Goal: Task Accomplishment & Management: Manage account settings

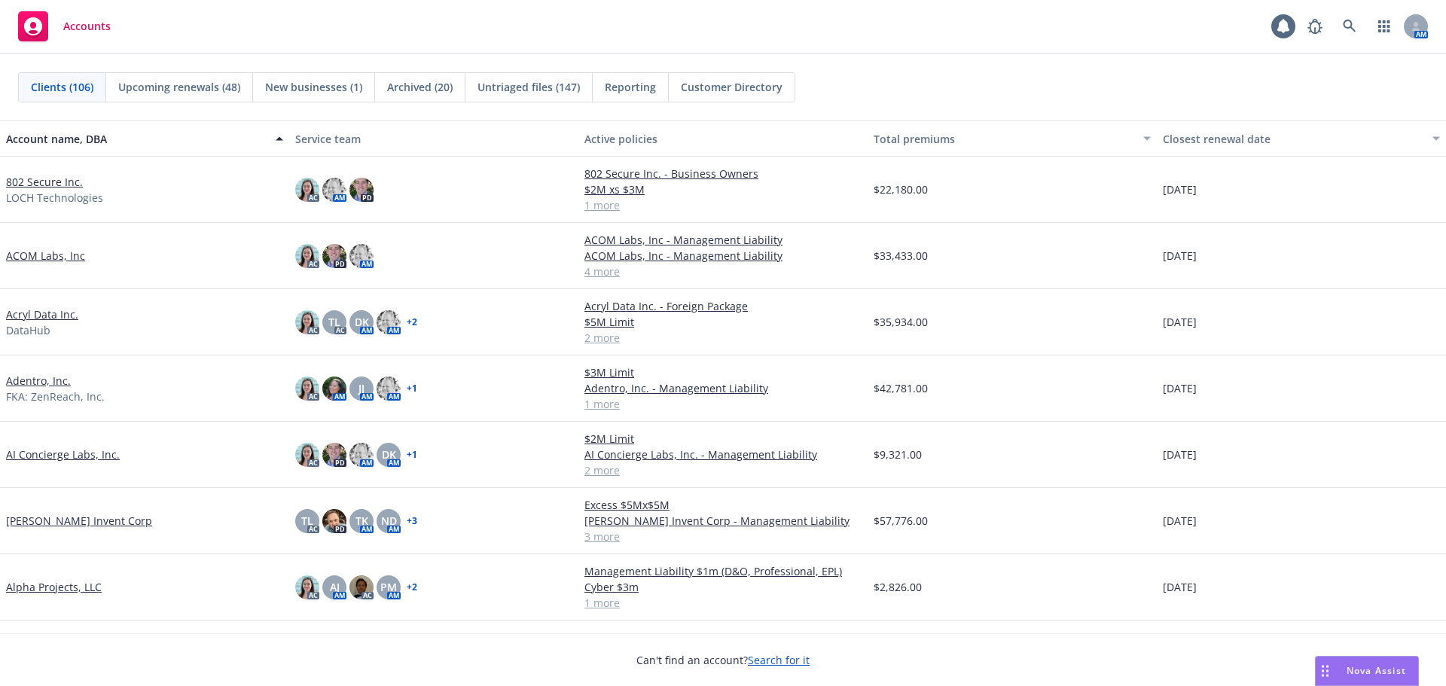
click at [47, 182] on link "802 Secure Inc." at bounding box center [44, 182] width 77 height 16
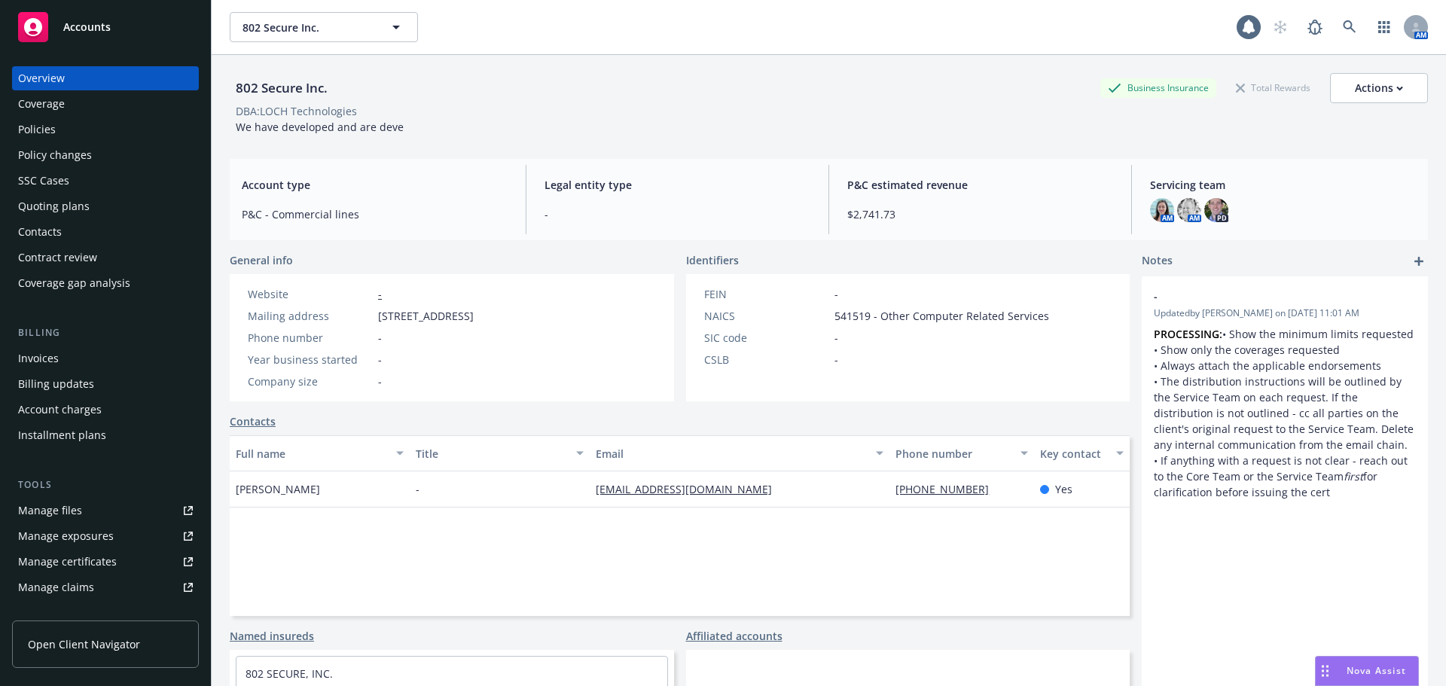
click at [70, 509] on div "Manage files" at bounding box center [50, 510] width 64 height 24
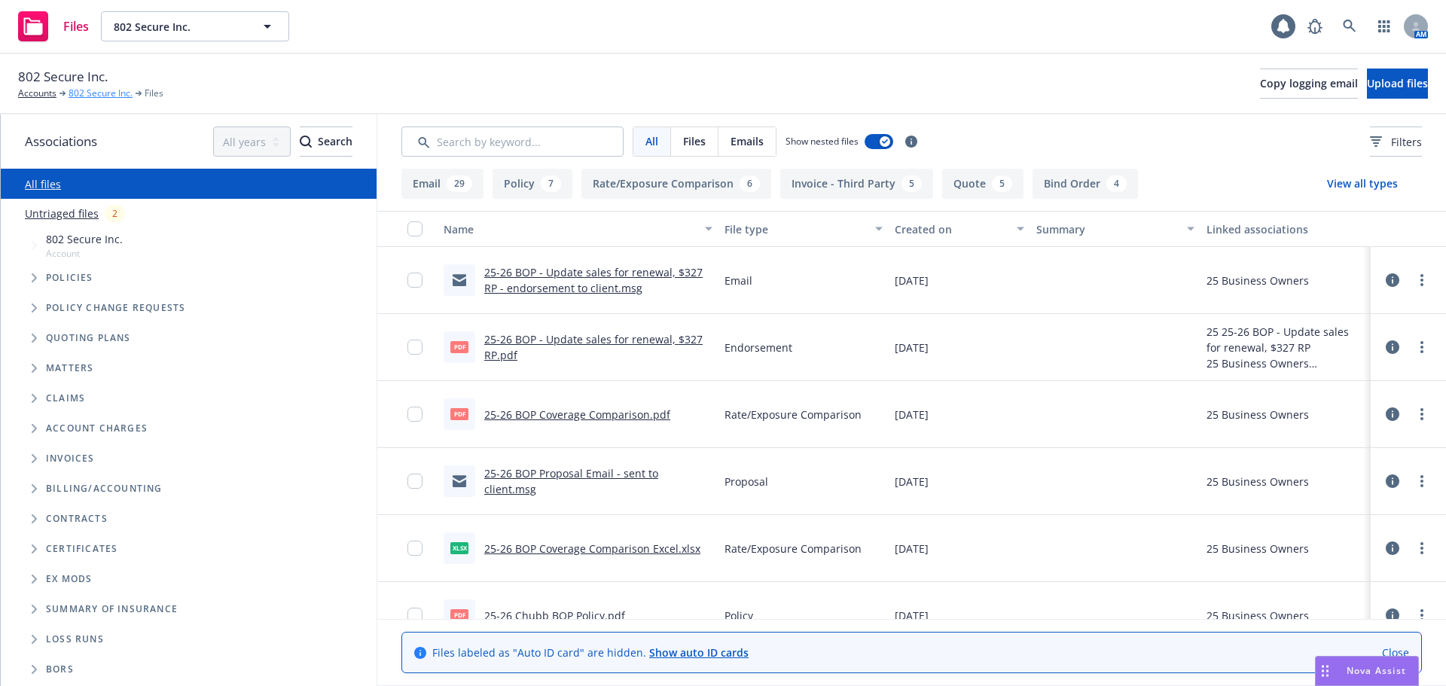
click at [97, 95] on link "802 Secure Inc." at bounding box center [101, 94] width 64 height 14
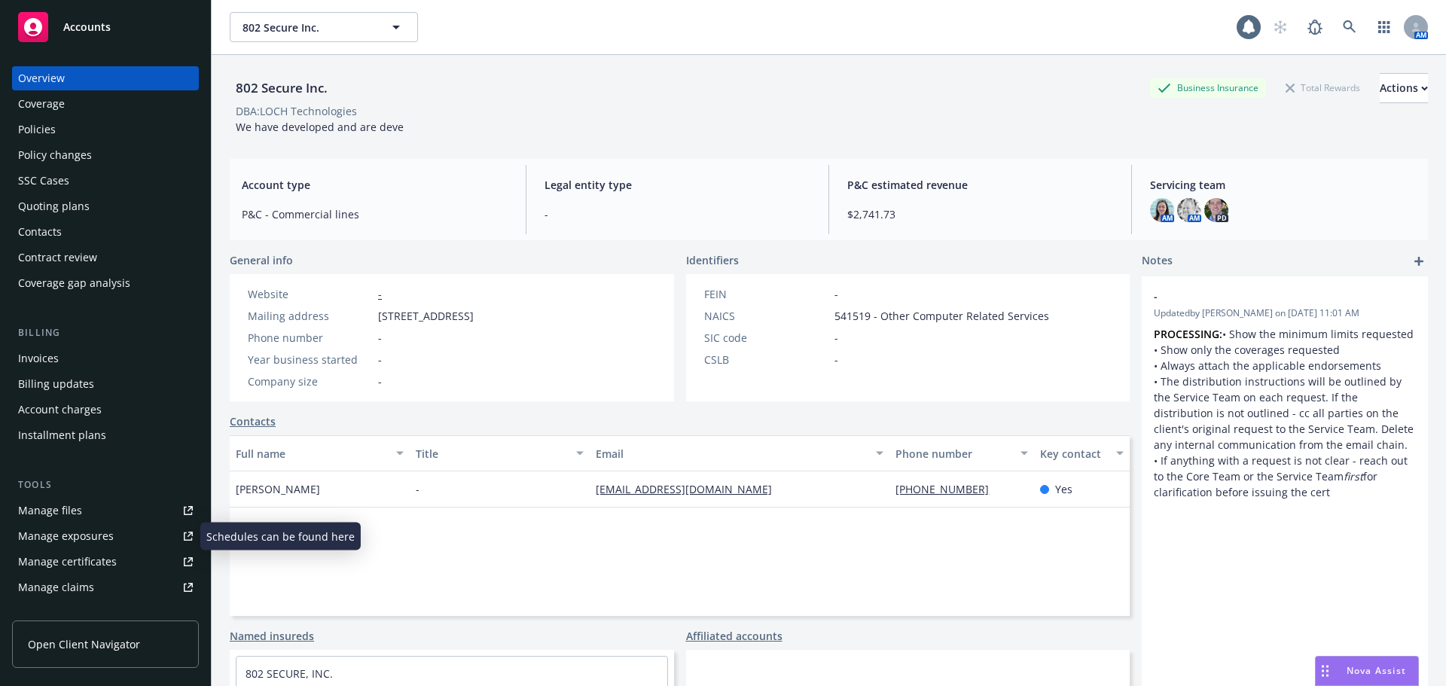
click at [101, 516] on link "Manage files" at bounding box center [105, 510] width 187 height 24
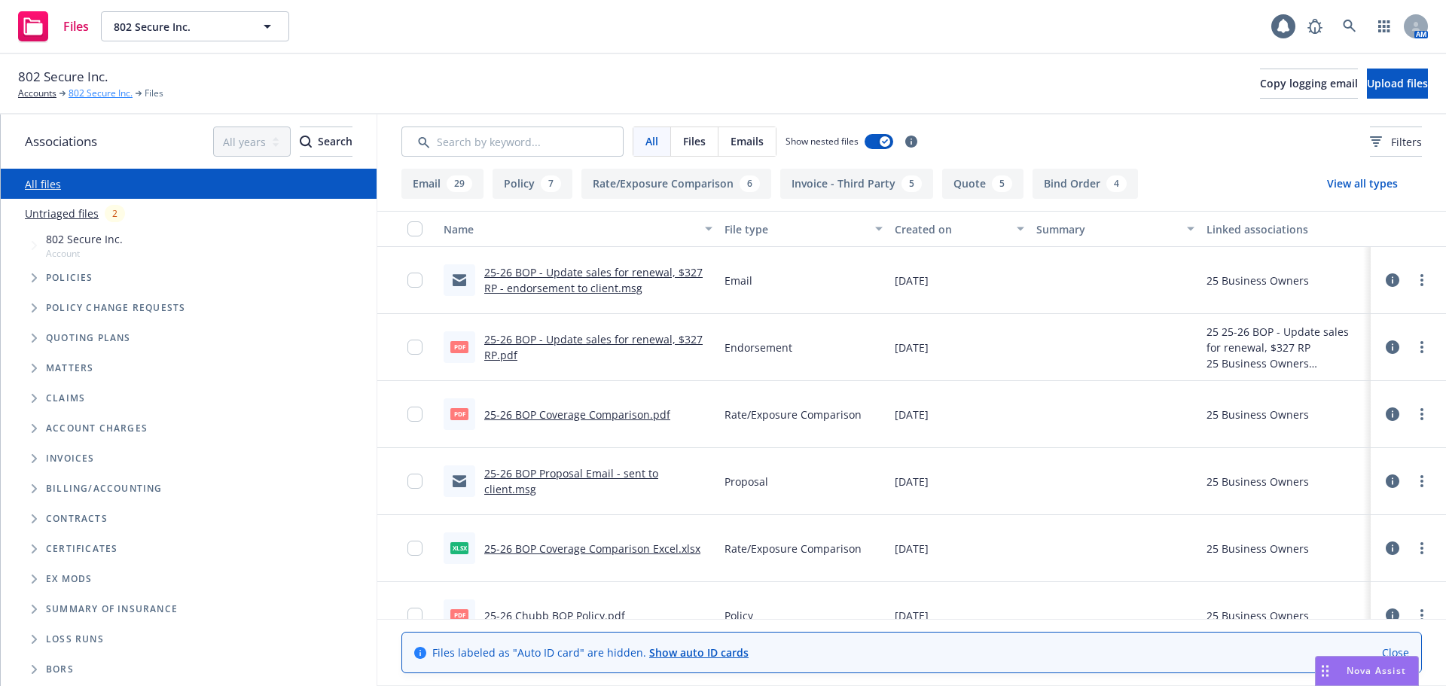
click at [99, 96] on link "802 Secure Inc." at bounding box center [101, 94] width 64 height 14
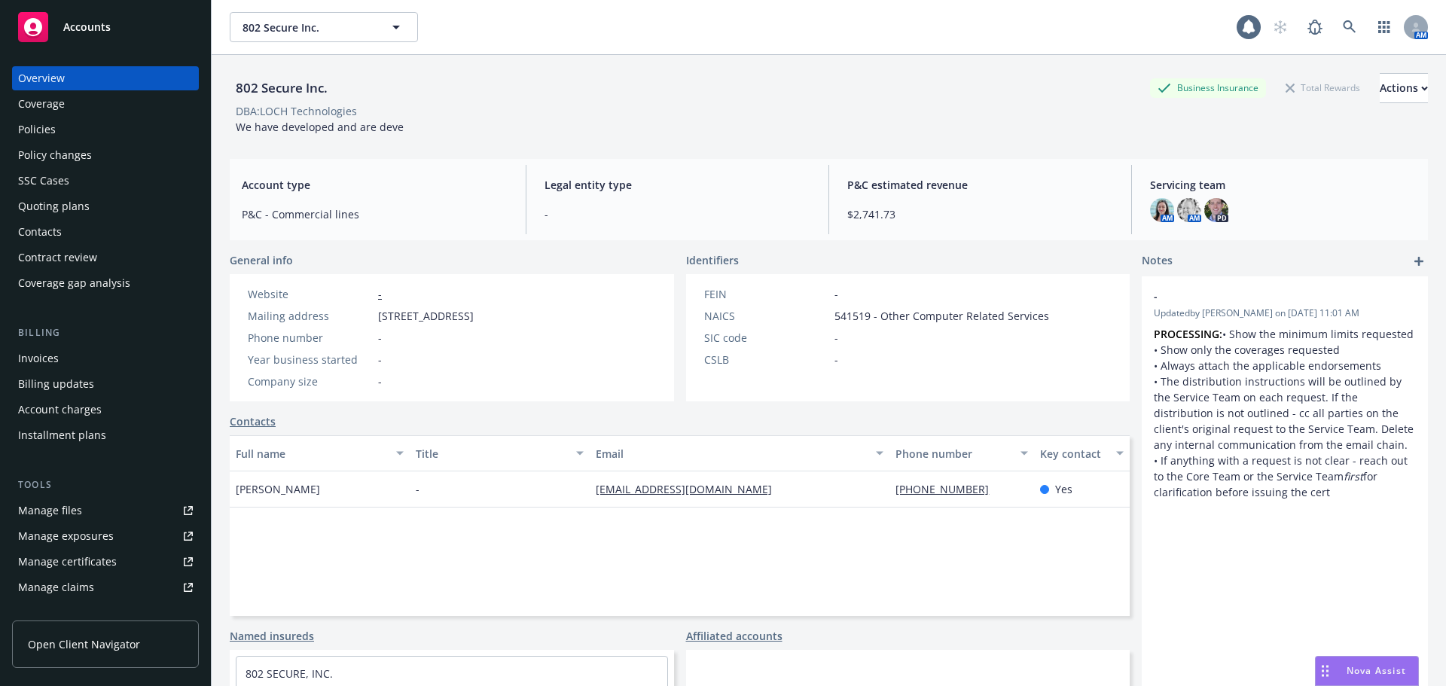
click at [67, 515] on div "Manage files" at bounding box center [50, 510] width 64 height 24
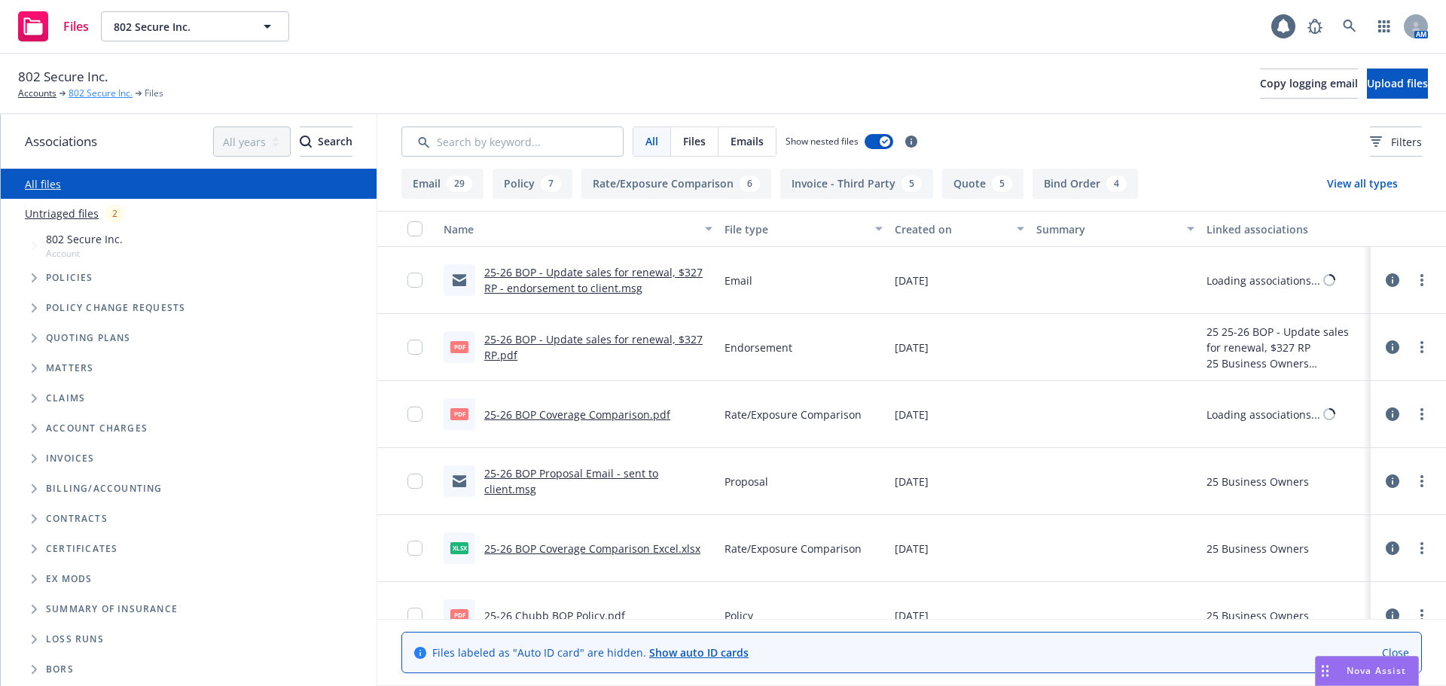
click at [106, 92] on link "802 Secure Inc." at bounding box center [101, 94] width 64 height 14
